Goal: Transaction & Acquisition: Obtain resource

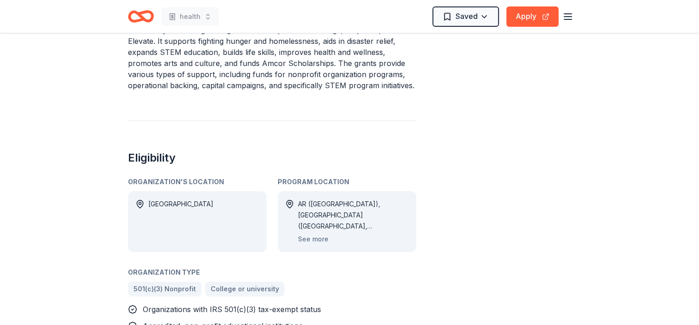
scroll to position [508, 0]
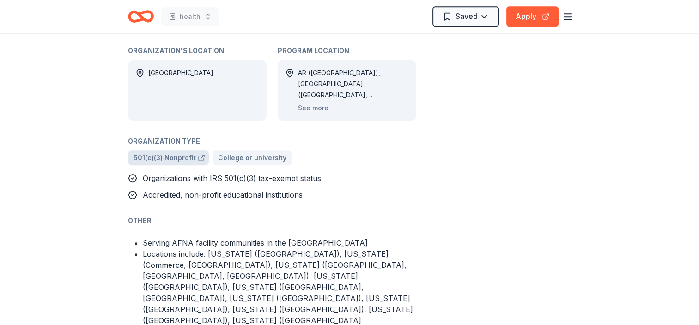
click at [170, 153] on span "501(c)(3) Nonprofit" at bounding box center [165, 158] width 62 height 11
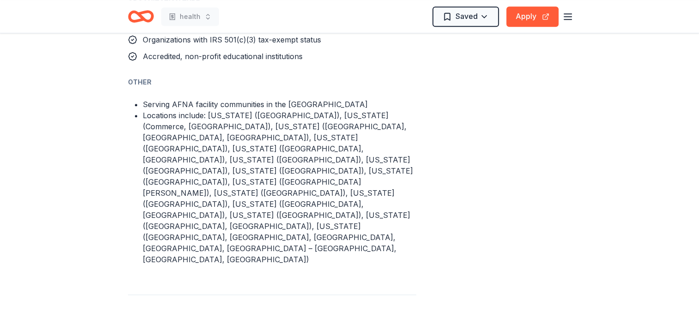
scroll to position [739, 0]
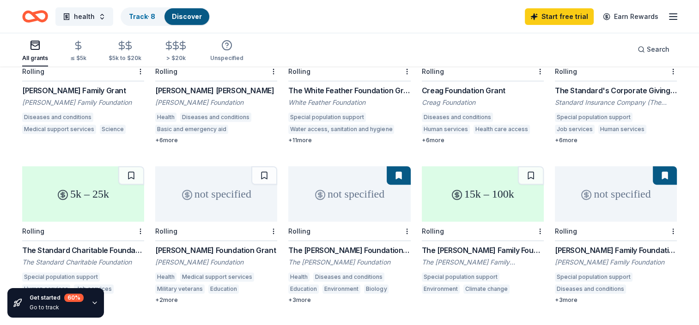
scroll to position [324, 0]
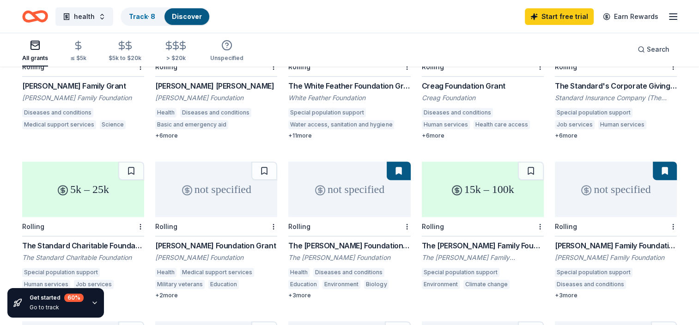
click at [325, 108] on div "Special population support" at bounding box center [327, 112] width 78 height 9
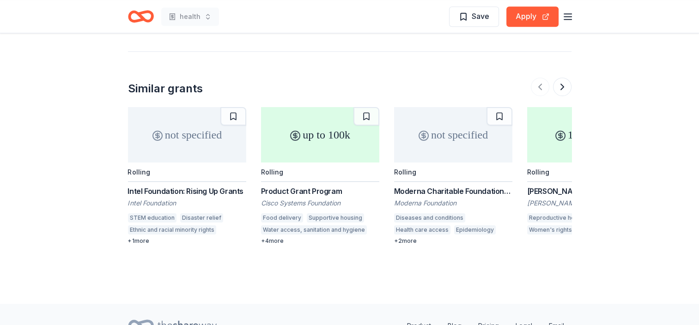
scroll to position [755, 0]
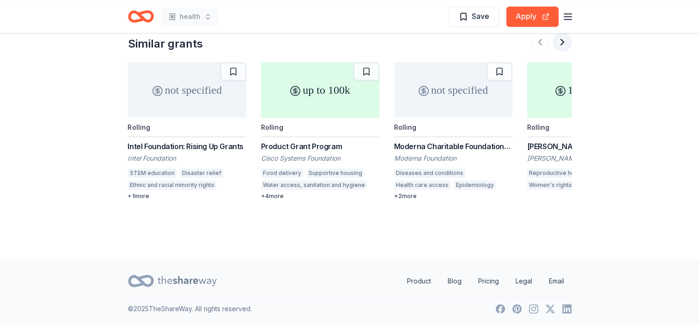
click at [559, 41] on button at bounding box center [562, 42] width 18 height 18
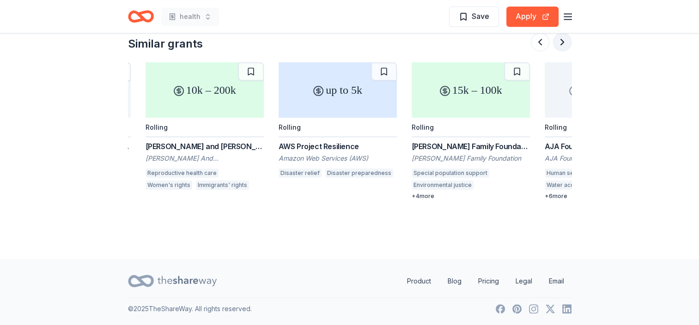
scroll to position [0, 399]
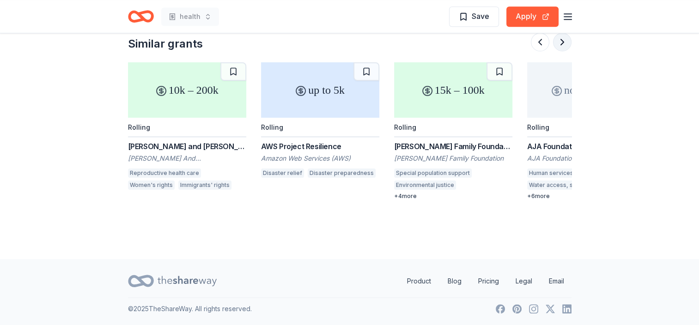
click at [566, 41] on button at bounding box center [562, 42] width 18 height 18
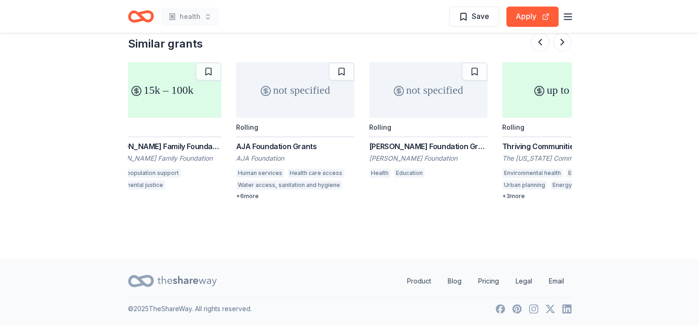
scroll to position [0, 799]
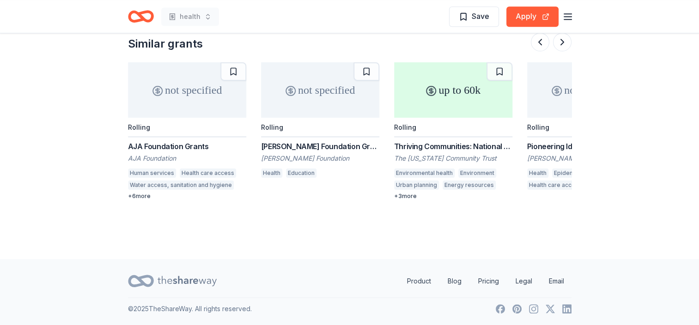
click at [176, 145] on div "AJA Foundation Grants" at bounding box center [187, 146] width 118 height 11
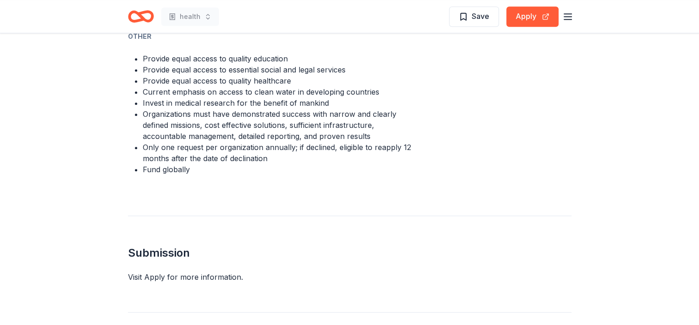
scroll to position [647, 0]
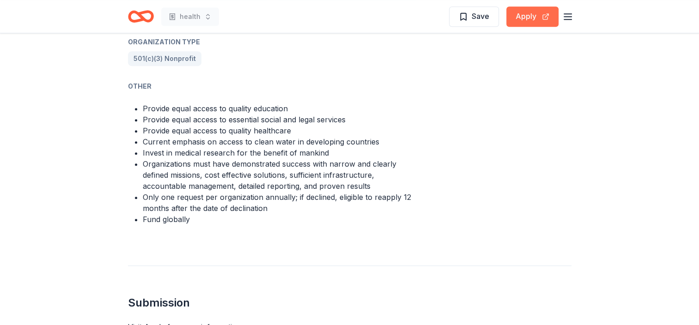
click at [523, 12] on button "Apply" at bounding box center [533, 16] width 52 height 20
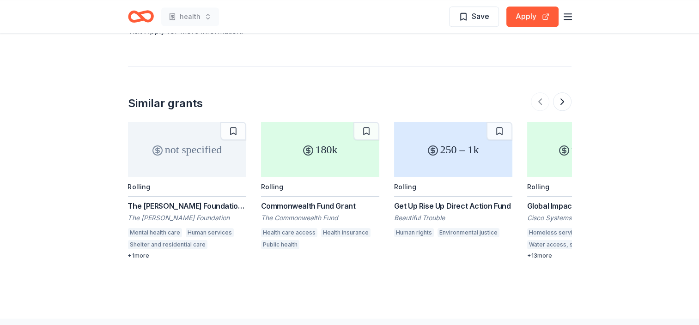
scroll to position [992, 0]
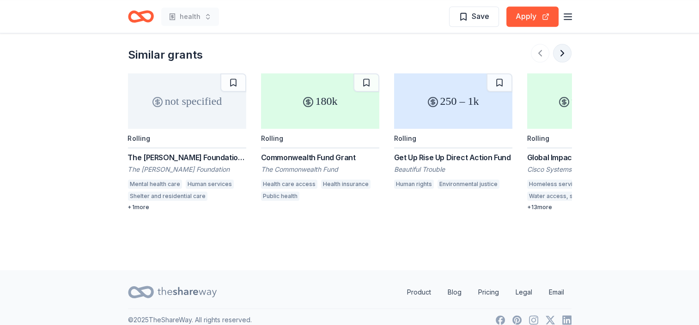
click at [564, 44] on button at bounding box center [562, 53] width 18 height 18
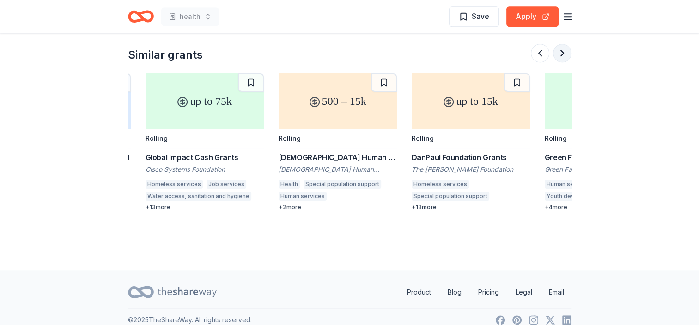
scroll to position [0, 399]
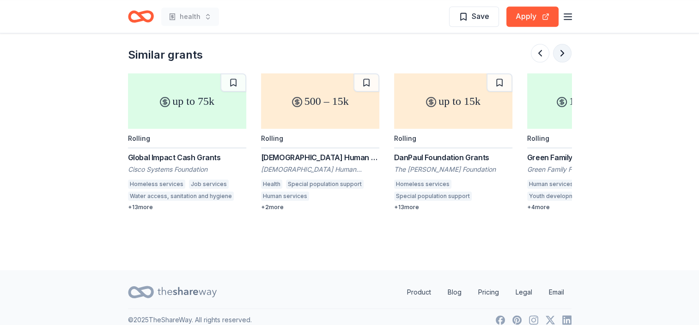
click at [562, 44] on button at bounding box center [562, 53] width 18 height 18
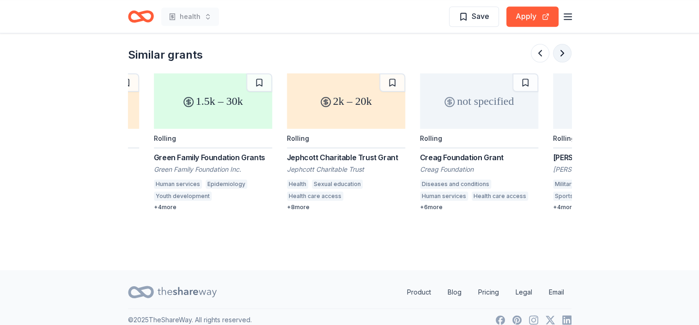
scroll to position [0, 799]
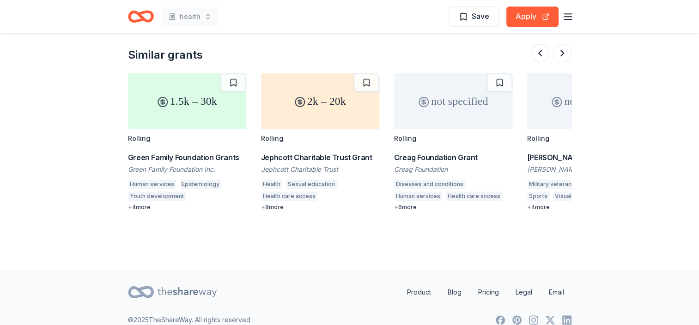
click at [407, 204] on div "+ 6 more" at bounding box center [453, 207] width 118 height 7
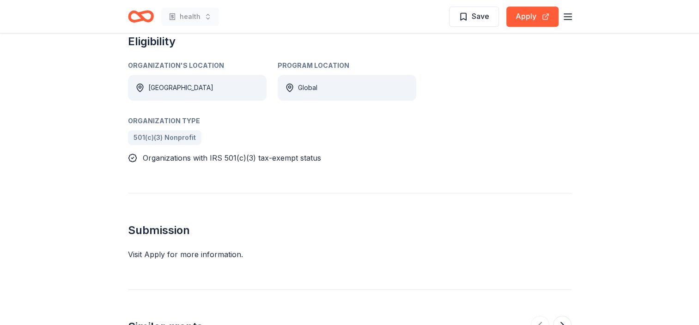
scroll to position [462, 0]
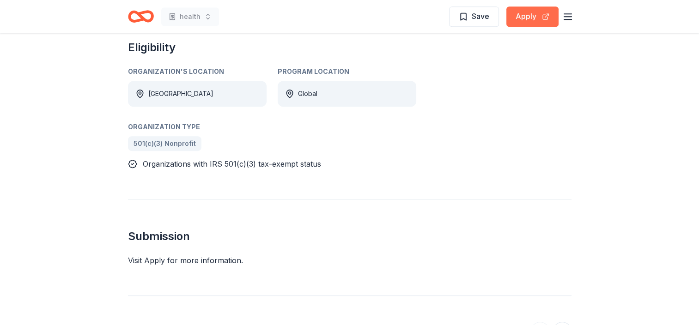
click at [531, 19] on button "Apply" at bounding box center [533, 16] width 52 height 20
